Goal: Transaction & Acquisition: Purchase product/service

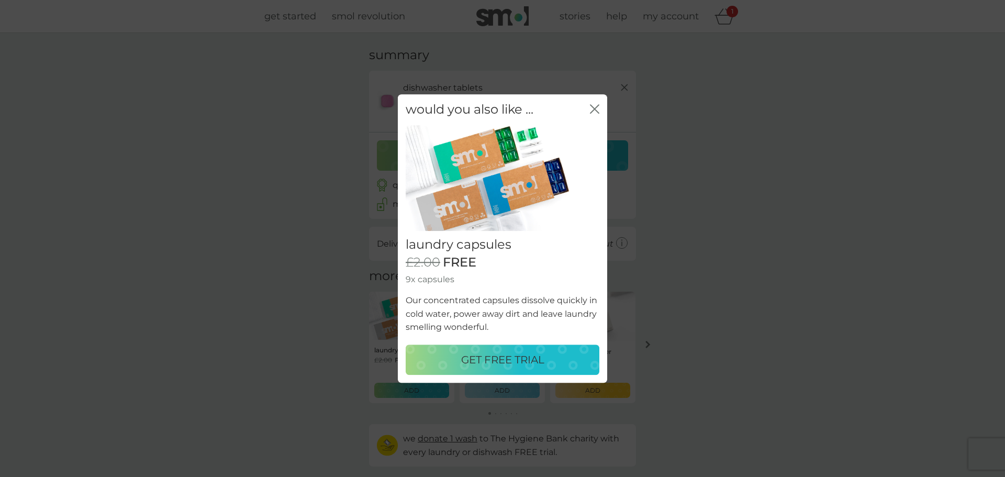
click at [595, 107] on icon "close" at bounding box center [594, 108] width 9 height 9
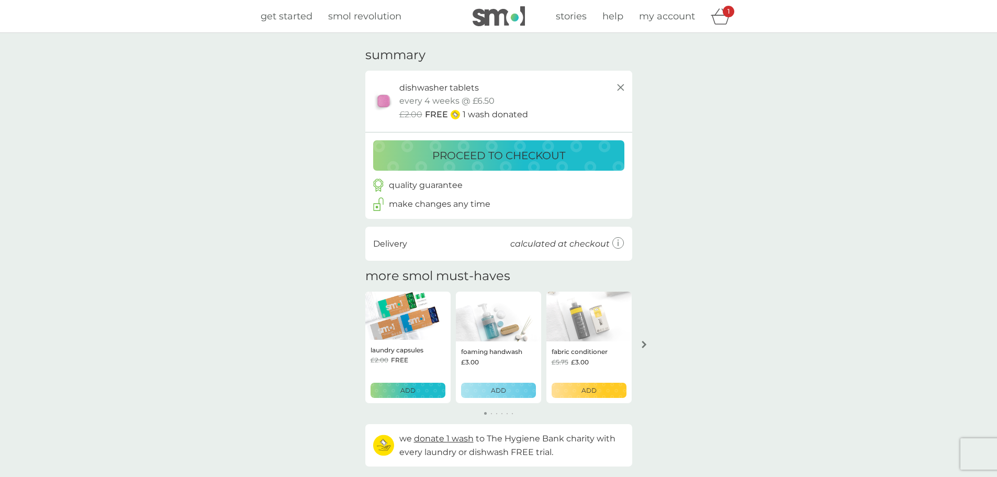
click at [510, 152] on p "proceed to checkout" at bounding box center [498, 155] width 133 height 17
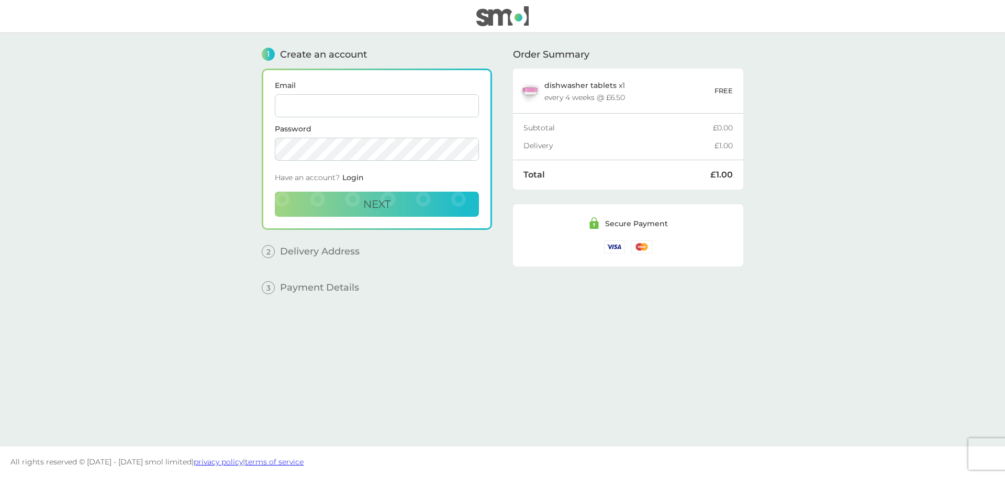
click at [395, 108] on input "Email" at bounding box center [377, 105] width 204 height 23
type input "[EMAIL_ADDRESS][DOMAIN_NAME]"
click at [361, 201] on button "Next" at bounding box center [377, 204] width 204 height 25
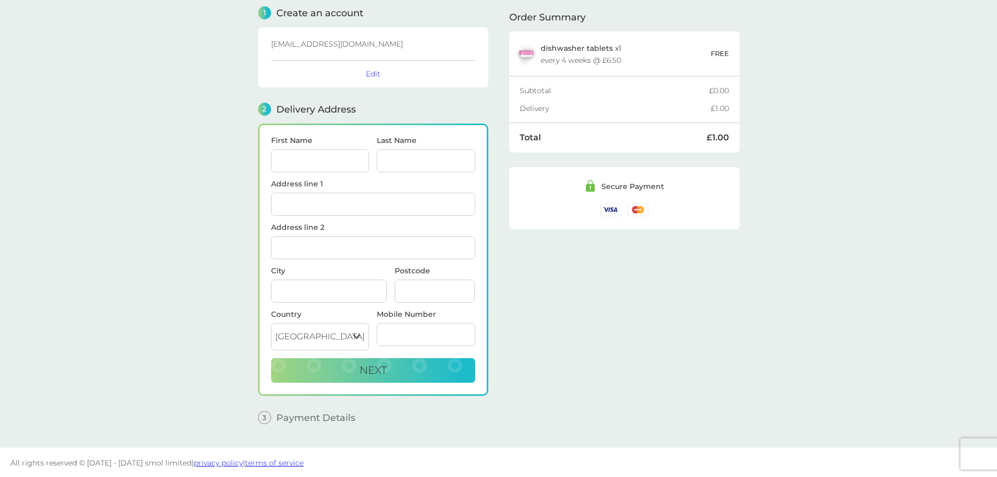
scroll to position [42, 0]
click at [305, 150] on input "First Name" at bounding box center [320, 159] width 98 height 23
type input "[PERSON_NAME]"
type input "[STREET_ADDRESS]"
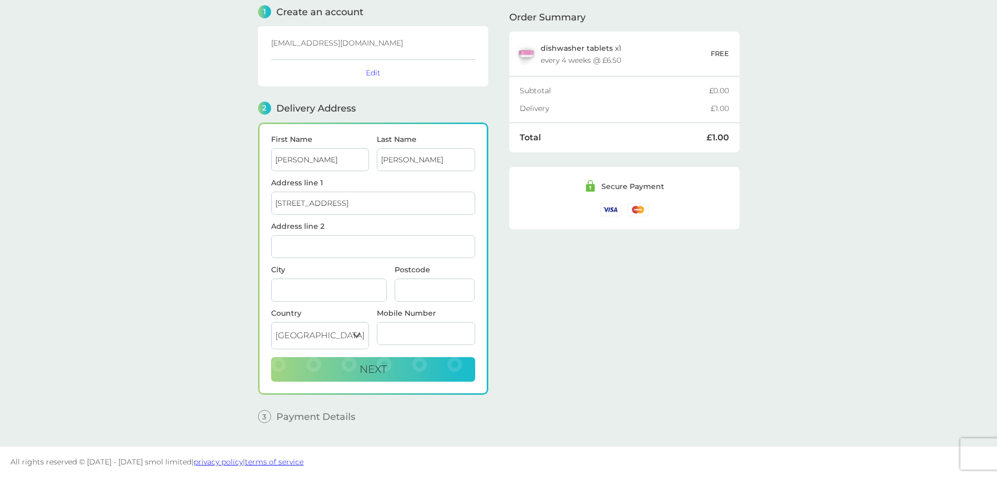
type input "Fleetwood Close"
type input "[GEOGRAPHIC_DATA]"
type input "LE16 9JX"
type input "07898853402"
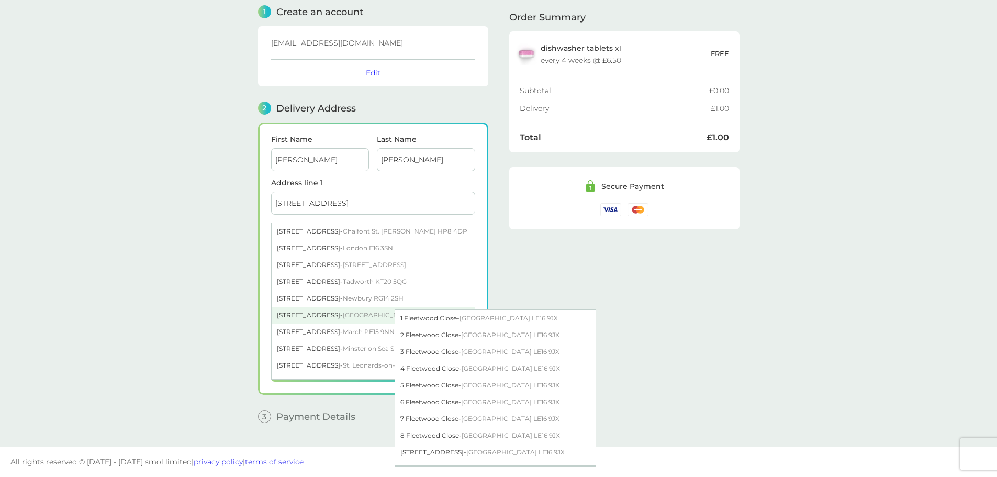
click at [317, 309] on div "[STREET_ADDRESS]" at bounding box center [373, 315] width 203 height 17
type input "[GEOGRAPHIC_DATA]"
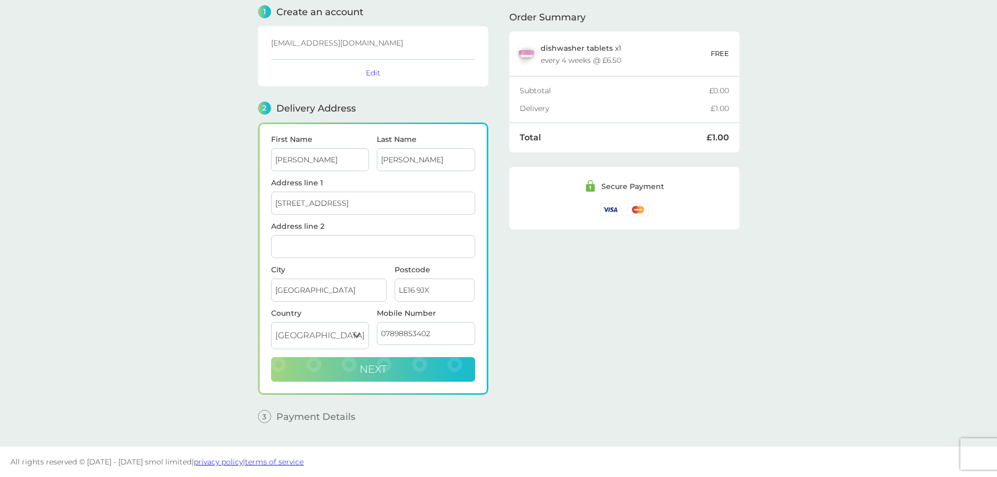
click at [383, 364] on span "Next" at bounding box center [373, 369] width 27 height 13
checkbox input "true"
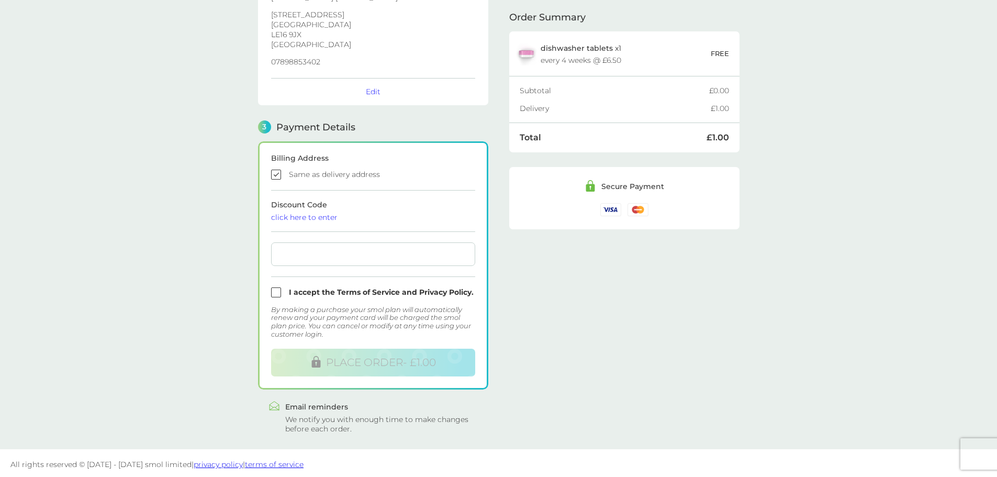
scroll to position [187, 0]
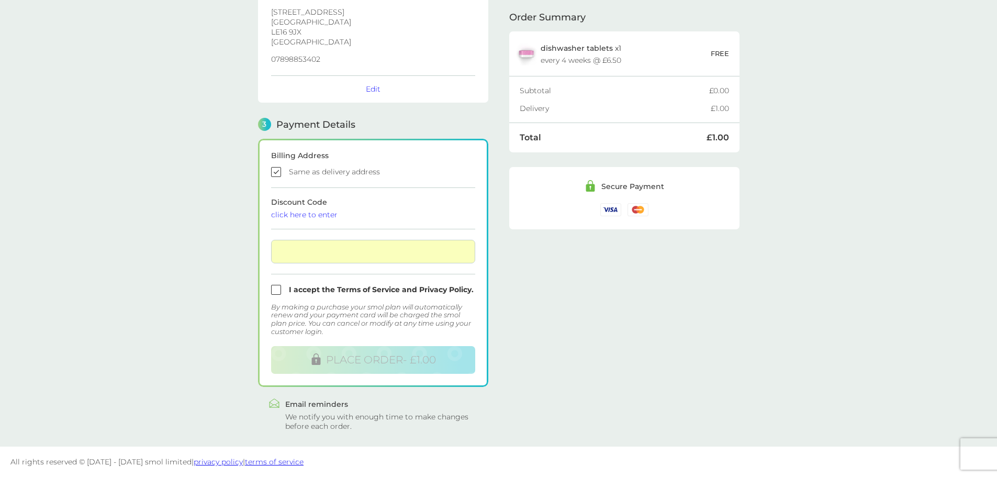
click at [278, 286] on input "checkbox" at bounding box center [373, 290] width 204 height 10
checkbox input "true"
click at [466, 244] on div at bounding box center [373, 252] width 204 height 24
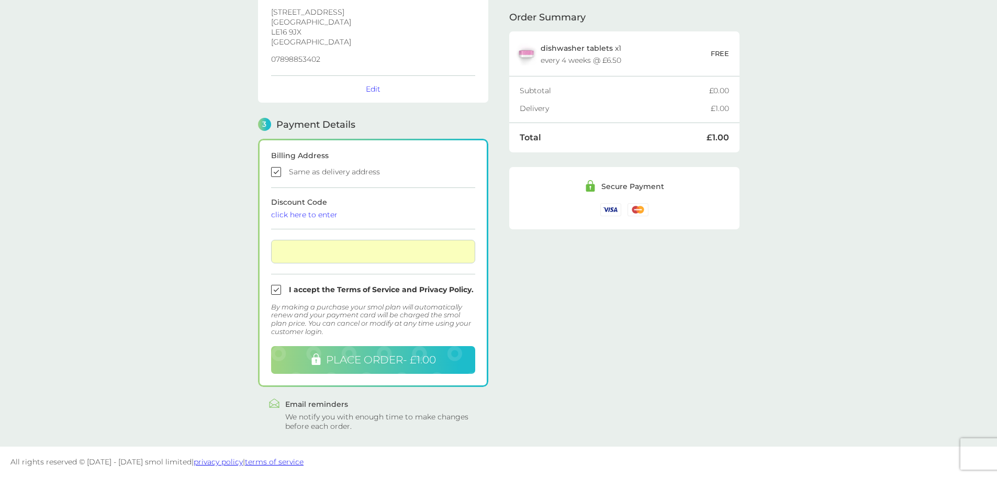
click at [392, 361] on span "PLACE ORDER - £1.00" at bounding box center [381, 359] width 110 height 13
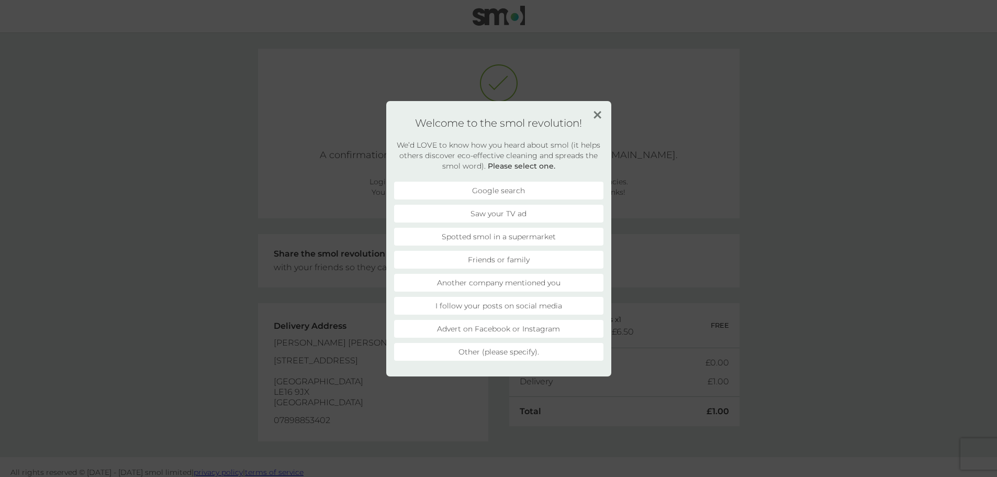
click at [596, 114] on img at bounding box center [598, 115] width 8 height 8
